Goal: Information Seeking & Learning: Learn about a topic

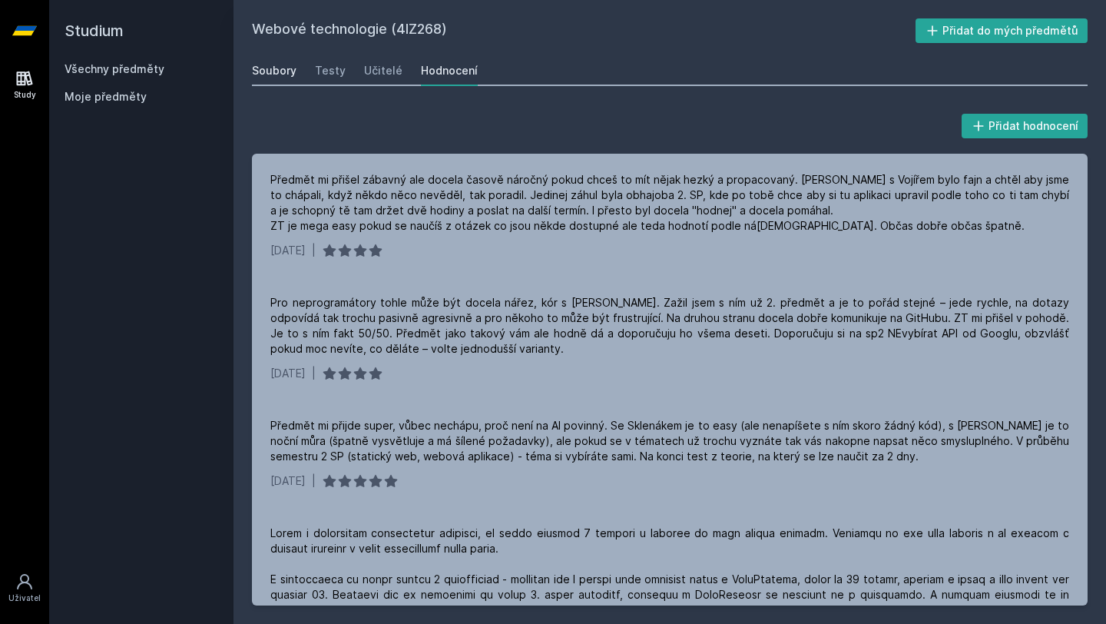
click at [273, 67] on div "Soubory" at bounding box center [274, 70] width 45 height 15
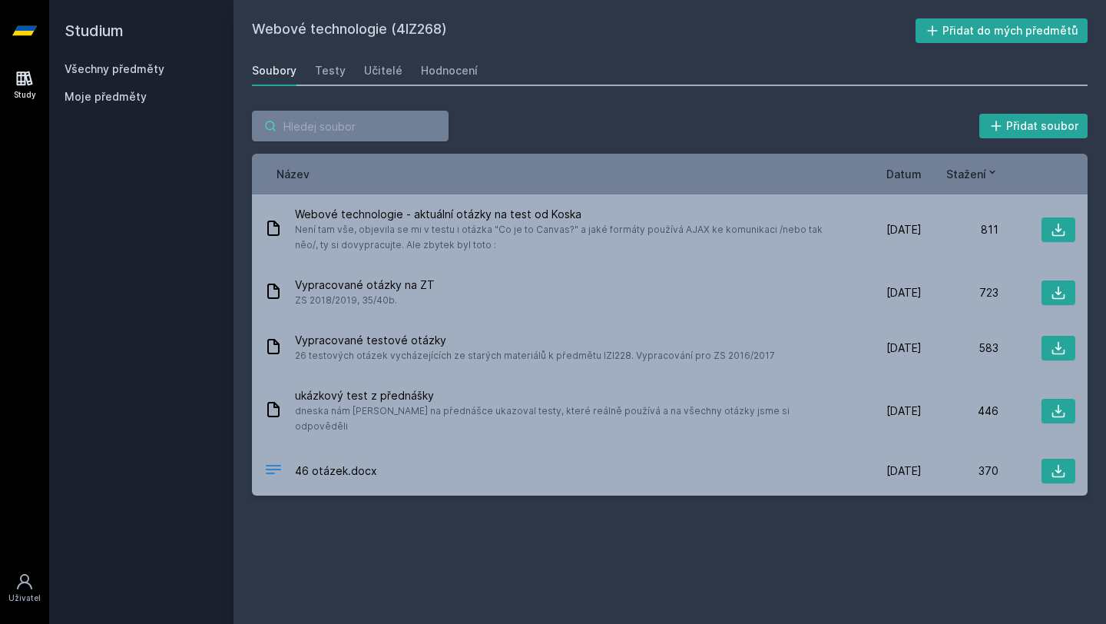
click at [399, 130] on input "search" at bounding box center [350, 126] width 197 height 31
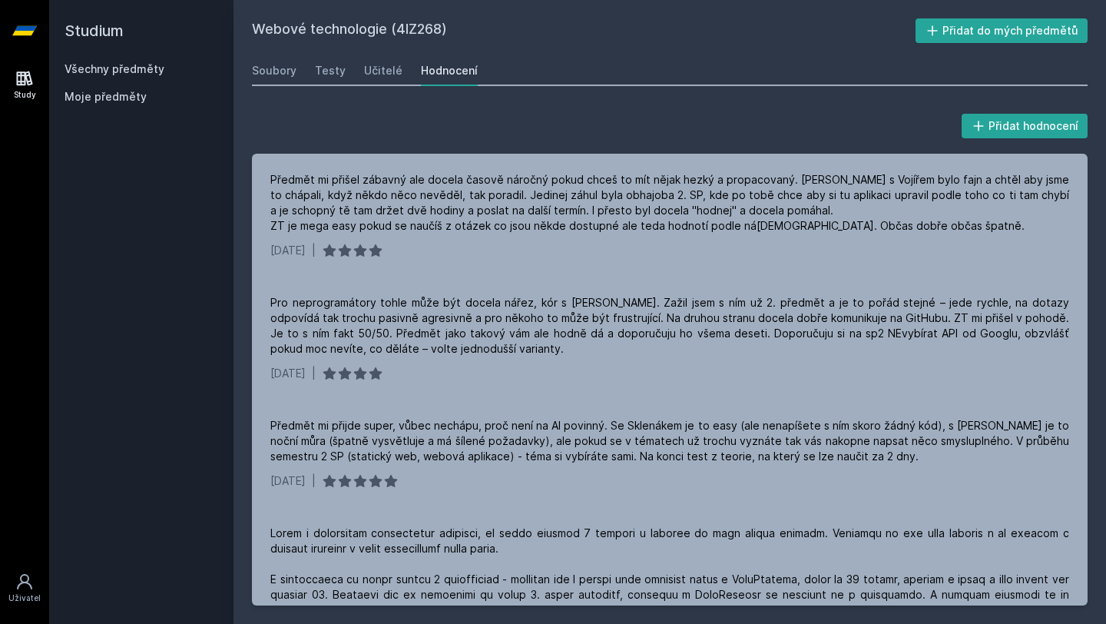
click at [94, 35] on h2 "Studium" at bounding box center [142, 30] width 154 height 61
click at [118, 62] on link "Všechny předměty" at bounding box center [115, 68] width 100 height 13
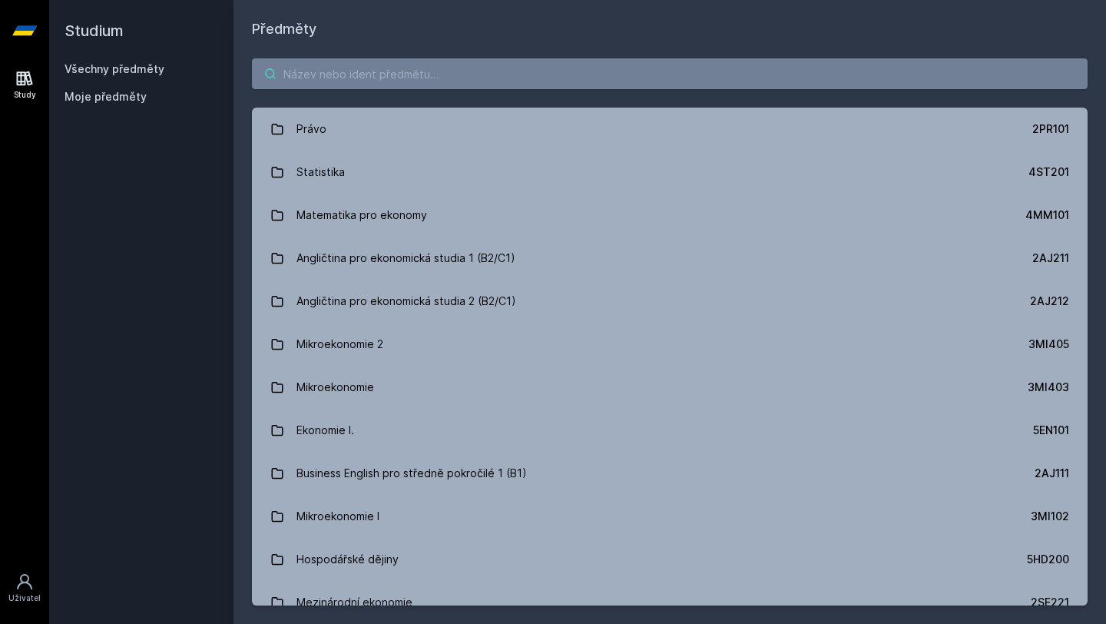
click at [359, 68] on input "search" at bounding box center [670, 73] width 836 height 31
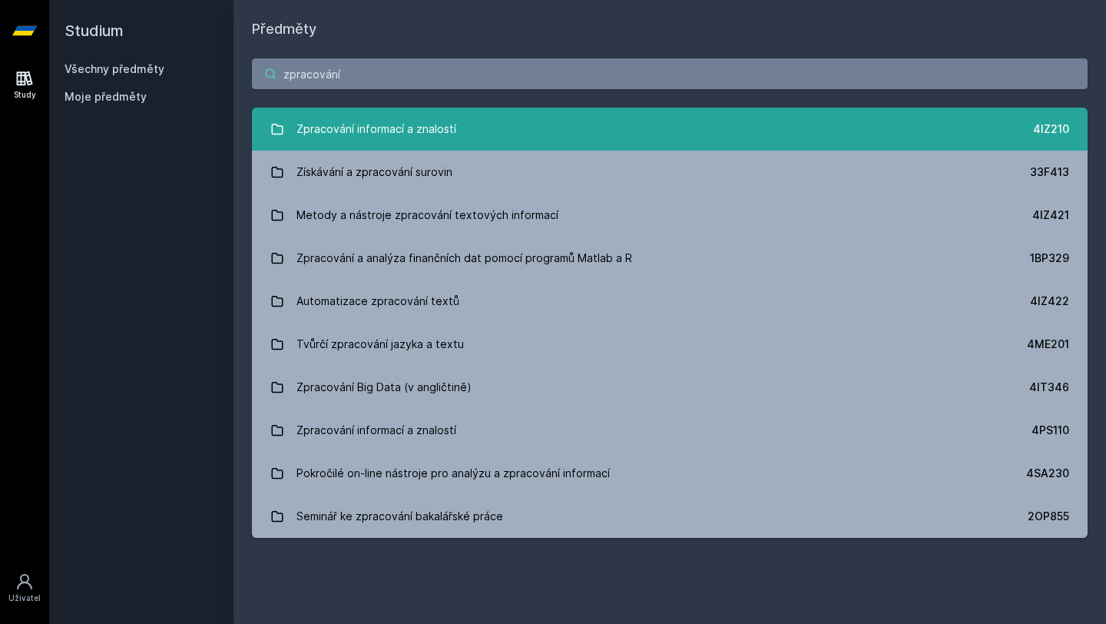
type input "zpracování"
click at [378, 117] on div "Zpracování informací a znalostí" at bounding box center [377, 129] width 160 height 31
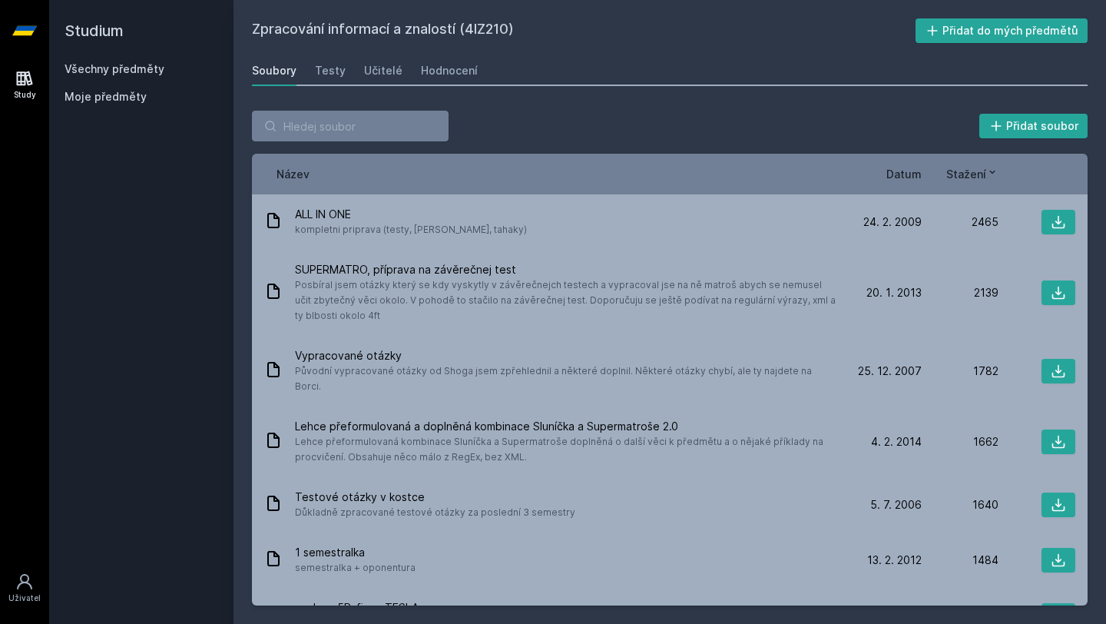
click at [413, 78] on div "Soubory Testy Učitelé Hodnocení" at bounding box center [670, 70] width 836 height 31
click at [427, 69] on div "Hodnocení" at bounding box center [449, 70] width 57 height 15
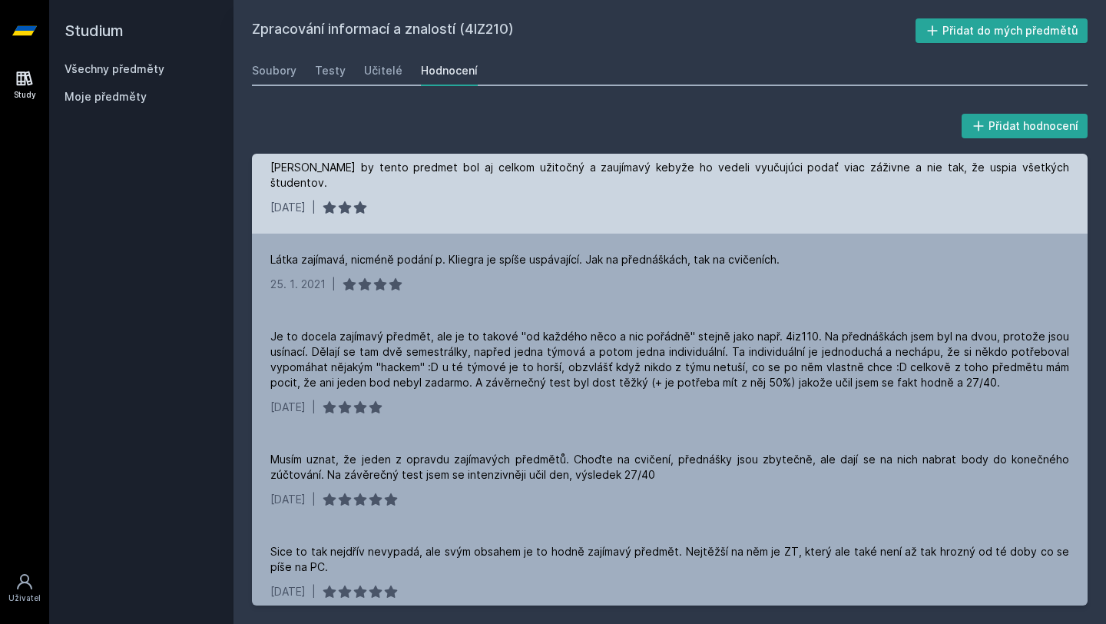
scroll to position [1144, 0]
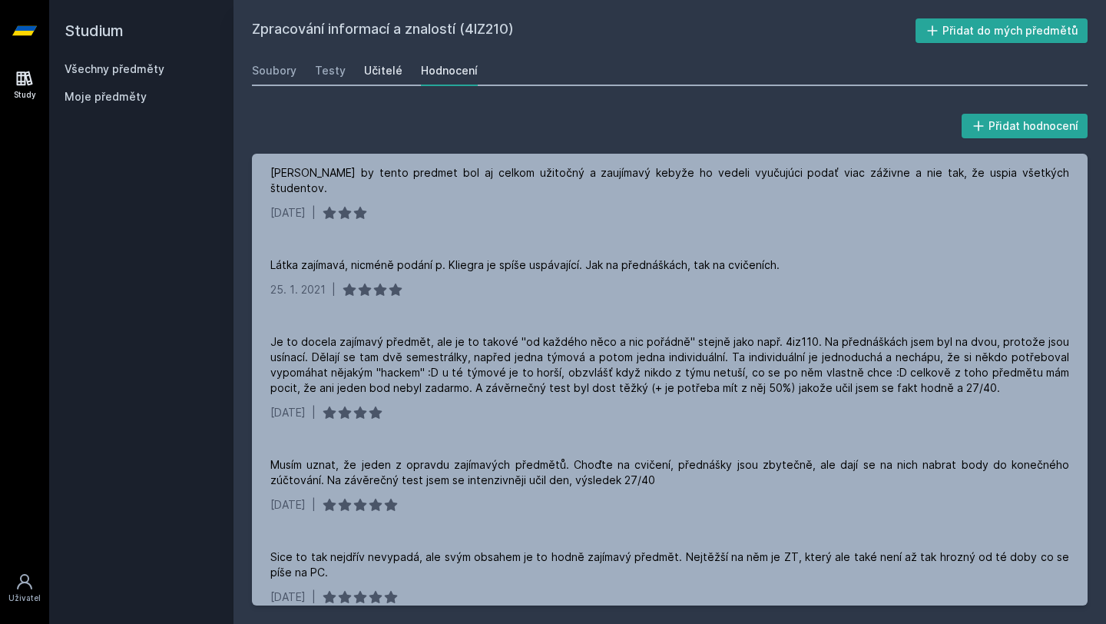
click at [366, 76] on div "Učitelé" at bounding box center [383, 70] width 38 height 15
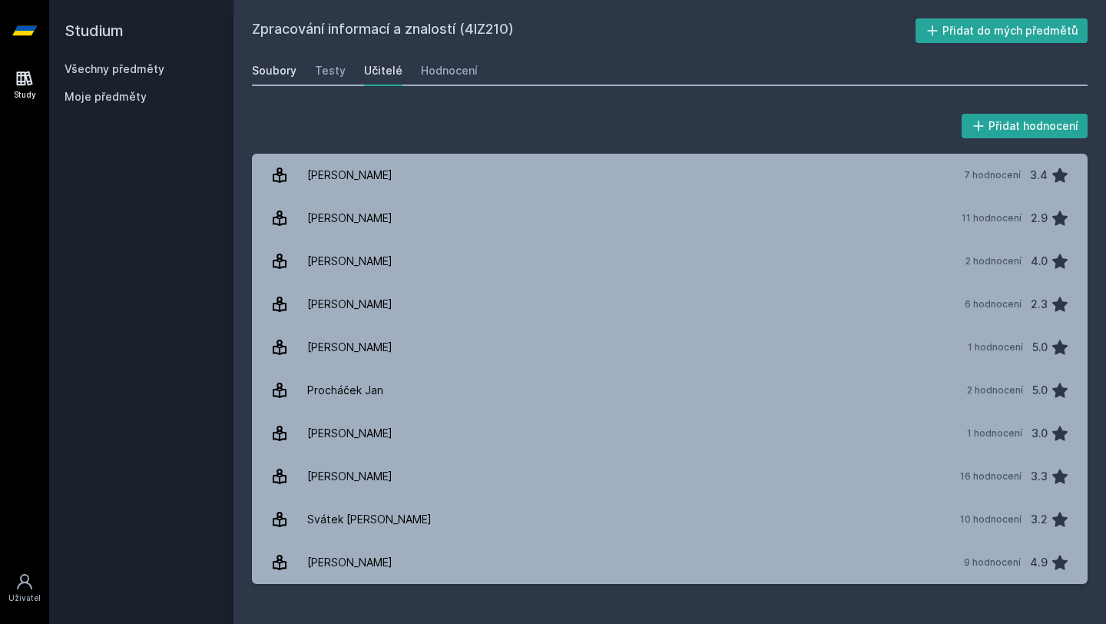
click at [284, 68] on div "Soubory" at bounding box center [274, 70] width 45 height 15
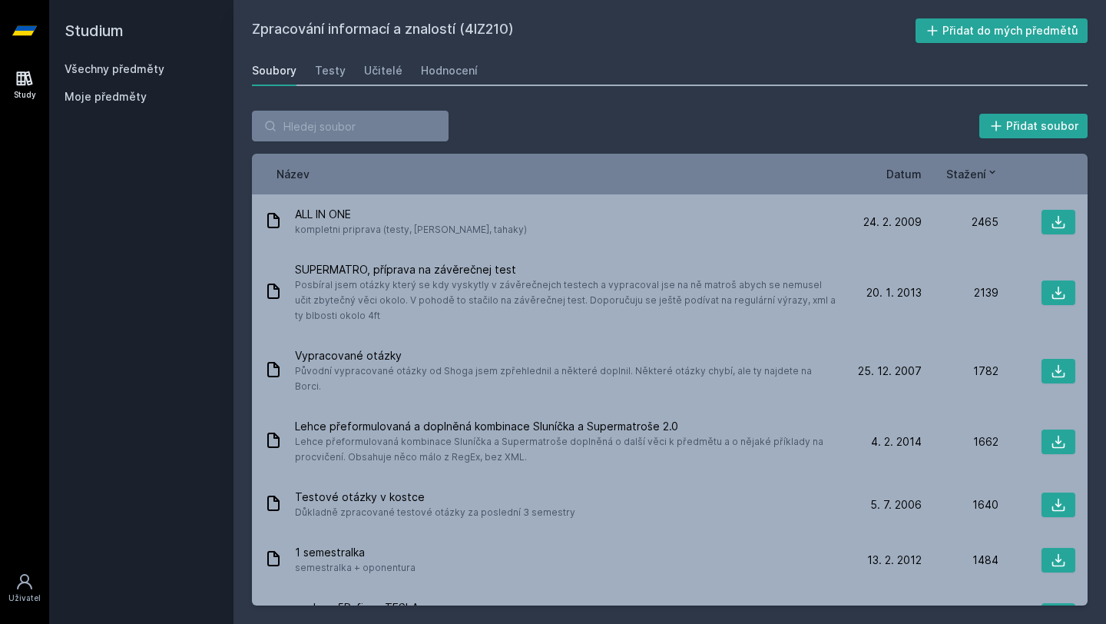
drag, startPoint x: 467, startPoint y: 28, endPoint x: 509, endPoint y: 30, distance: 42.3
click at [509, 30] on h2 "Zpracování informací a znalostí (4IZ210)" at bounding box center [584, 30] width 664 height 25
copy h2 "4IZ210"
click at [900, 168] on span "Datum" at bounding box center [904, 174] width 35 height 16
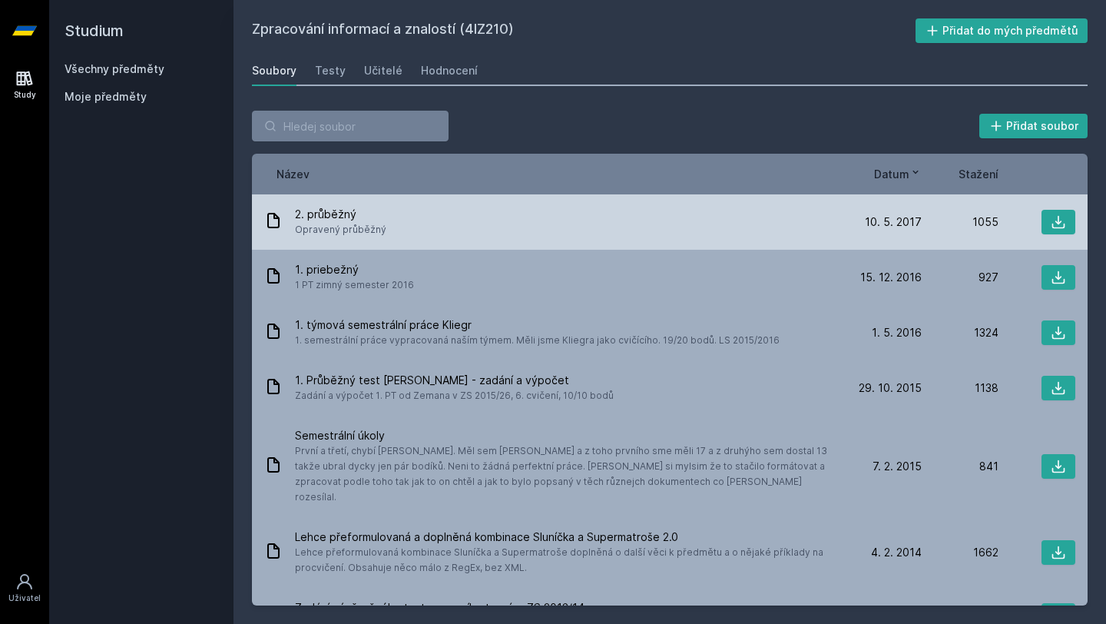
click at [558, 242] on div "2. průběžný Opravený průběžný [DATE] [DATE] 1055" at bounding box center [670, 221] width 836 height 55
click at [552, 226] on div "2. průběžný Opravený průběžný" at bounding box center [554, 222] width 581 height 31
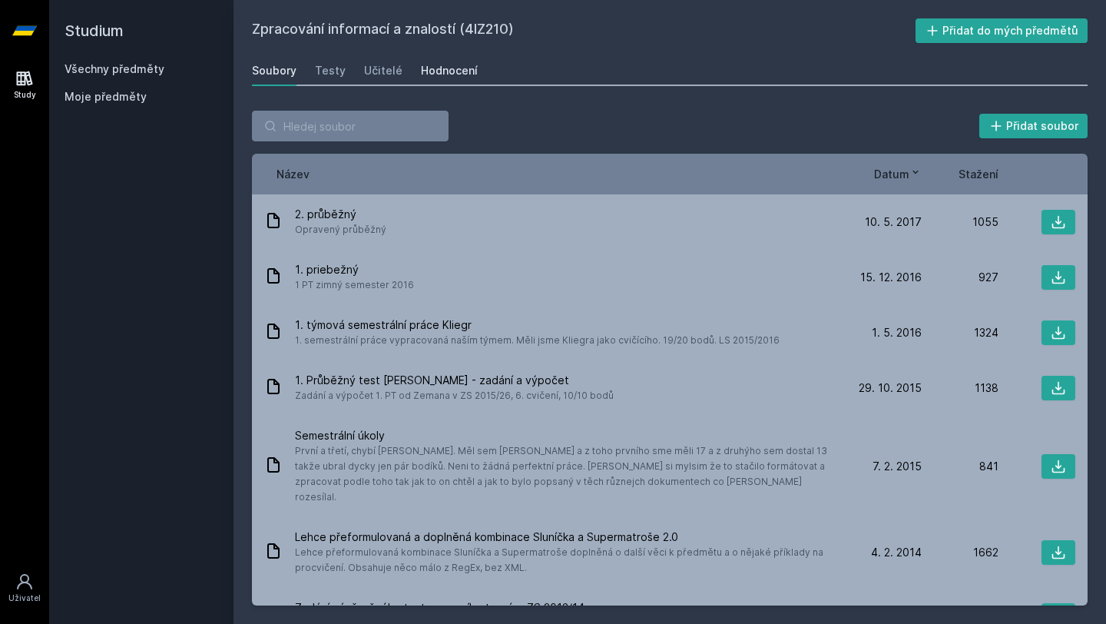
click at [436, 73] on div "Hodnocení" at bounding box center [449, 70] width 57 height 15
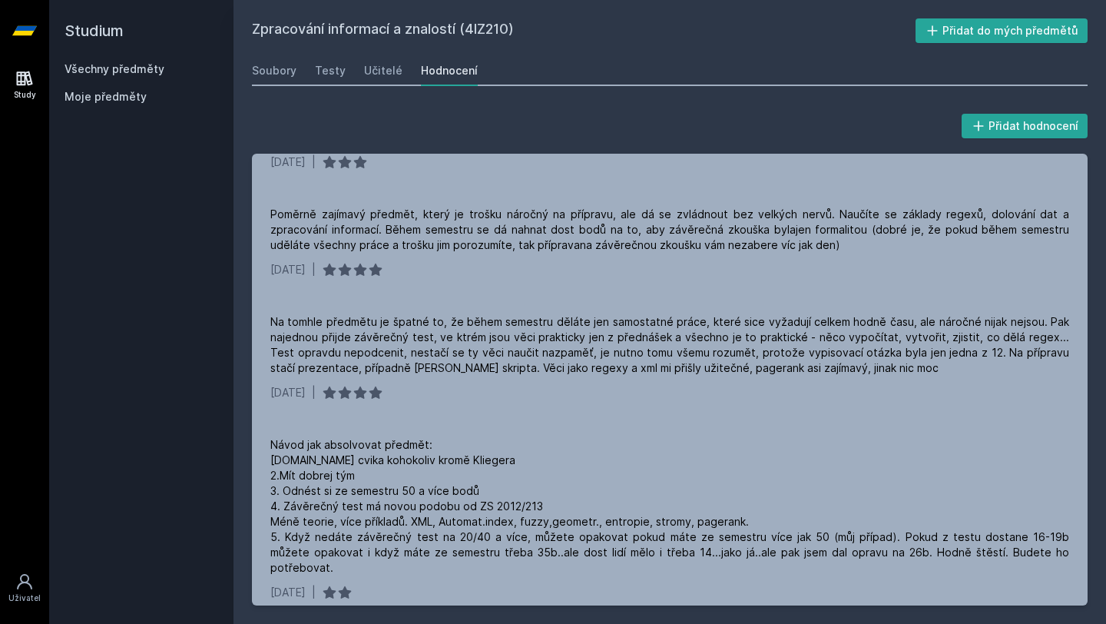
scroll to position [2917, 0]
